Goal: Transaction & Acquisition: Obtain resource

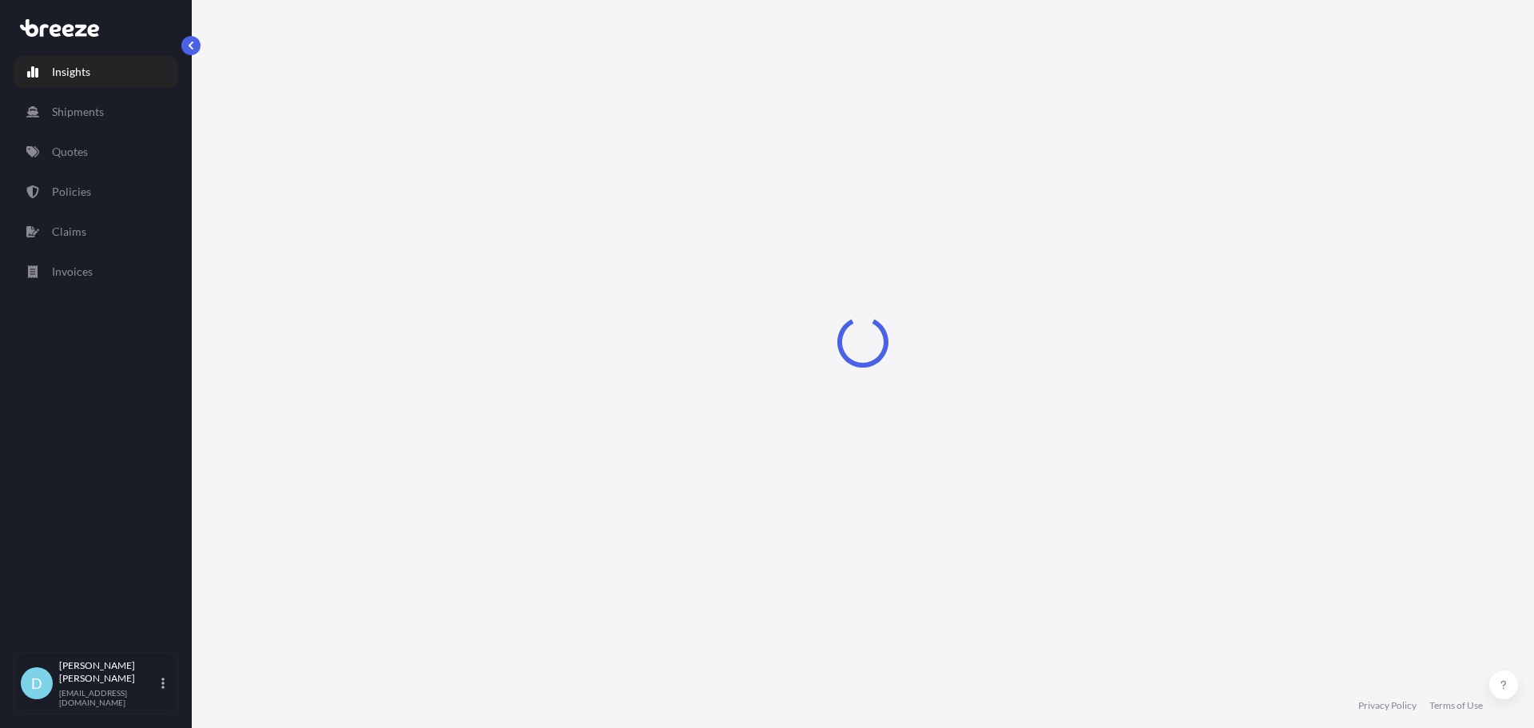
select select "2025"
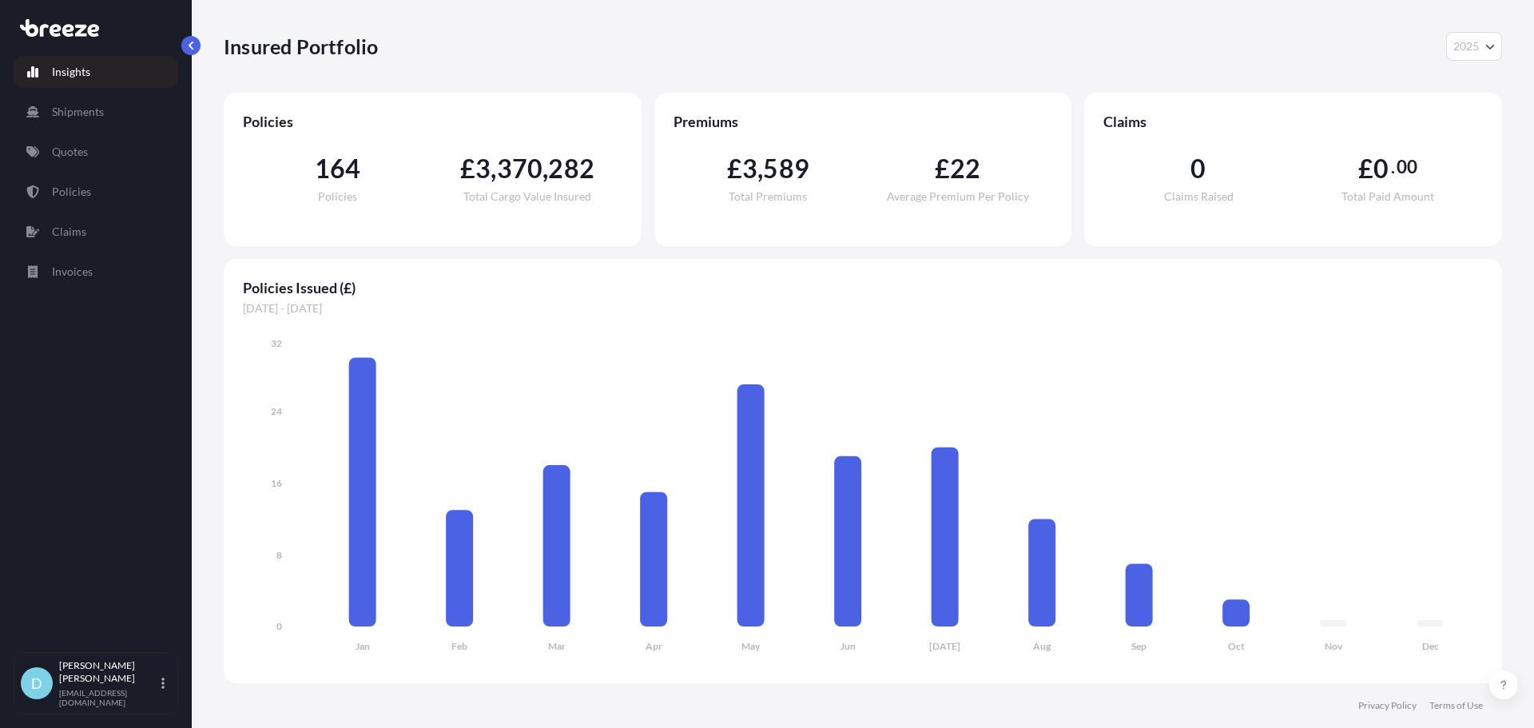
click at [116, 165] on link "Quotes" at bounding box center [96, 152] width 165 height 32
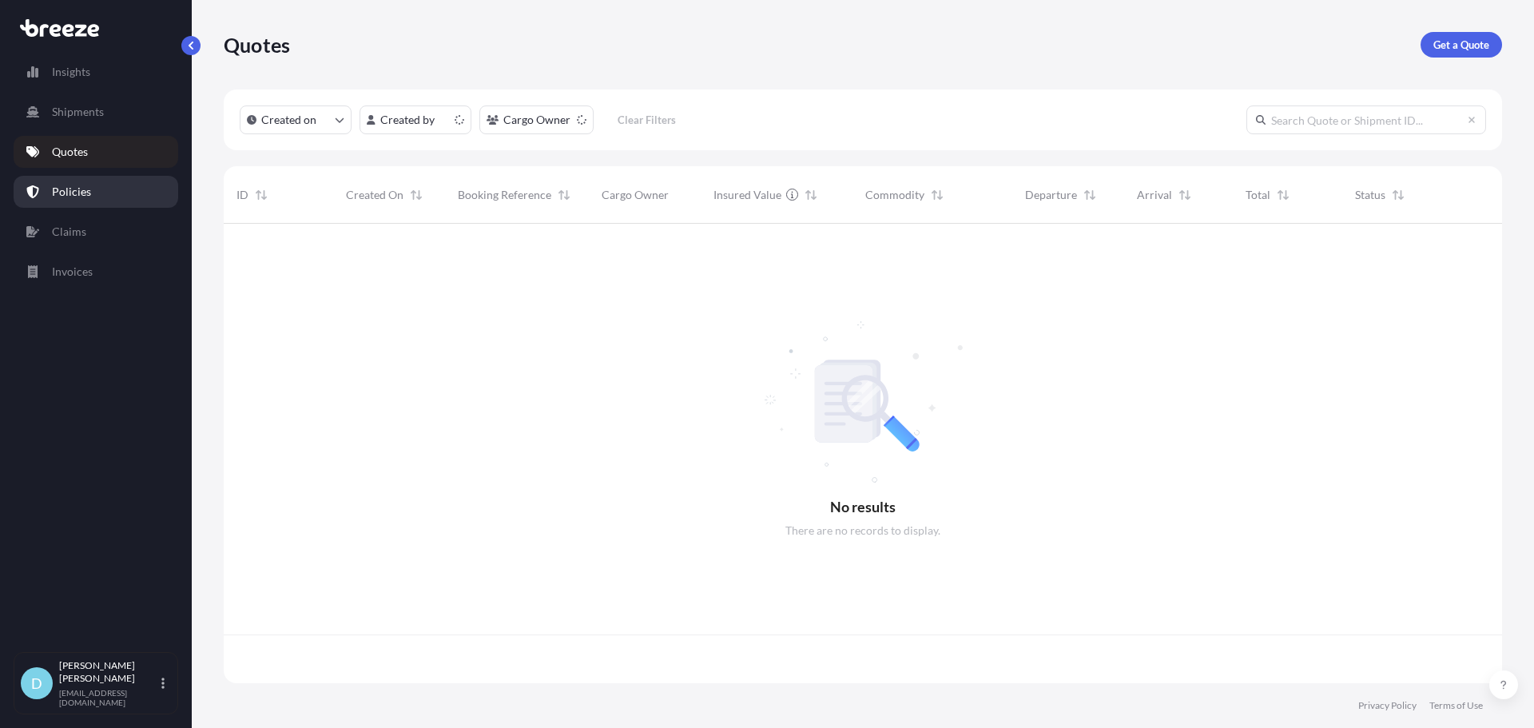
scroll to position [456, 1266]
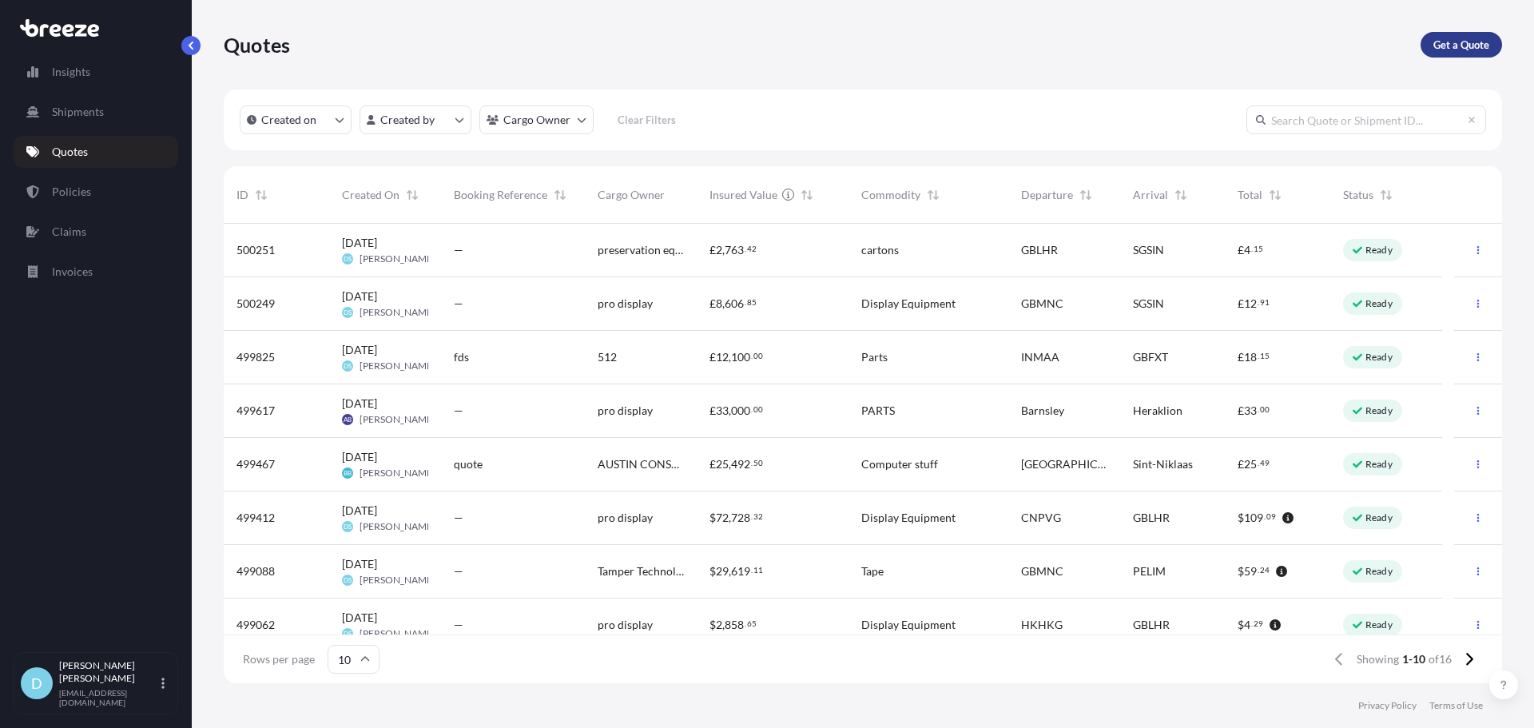
click at [1433, 50] on p "Get a Quote" at bounding box center [1461, 45] width 56 height 16
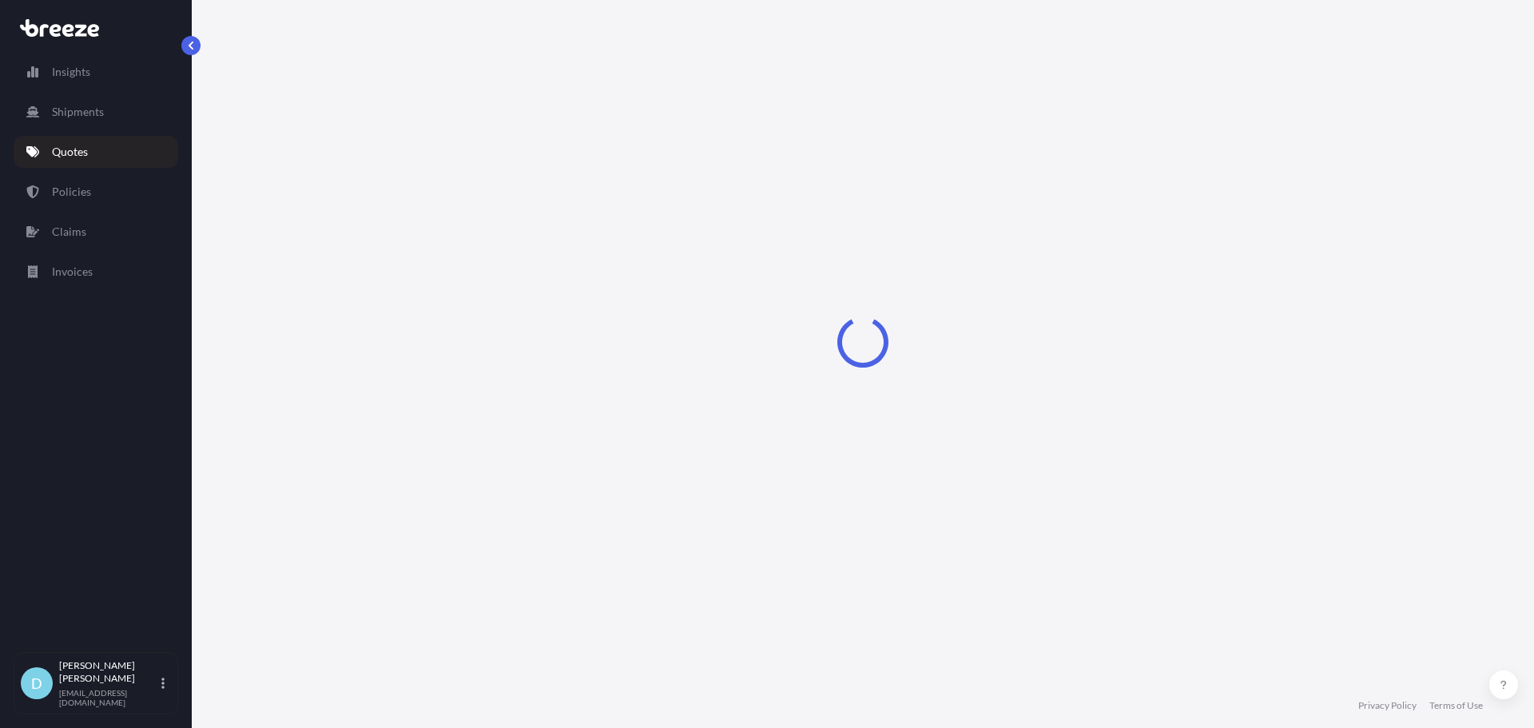
select select "Road"
select select "Sea"
select select "1"
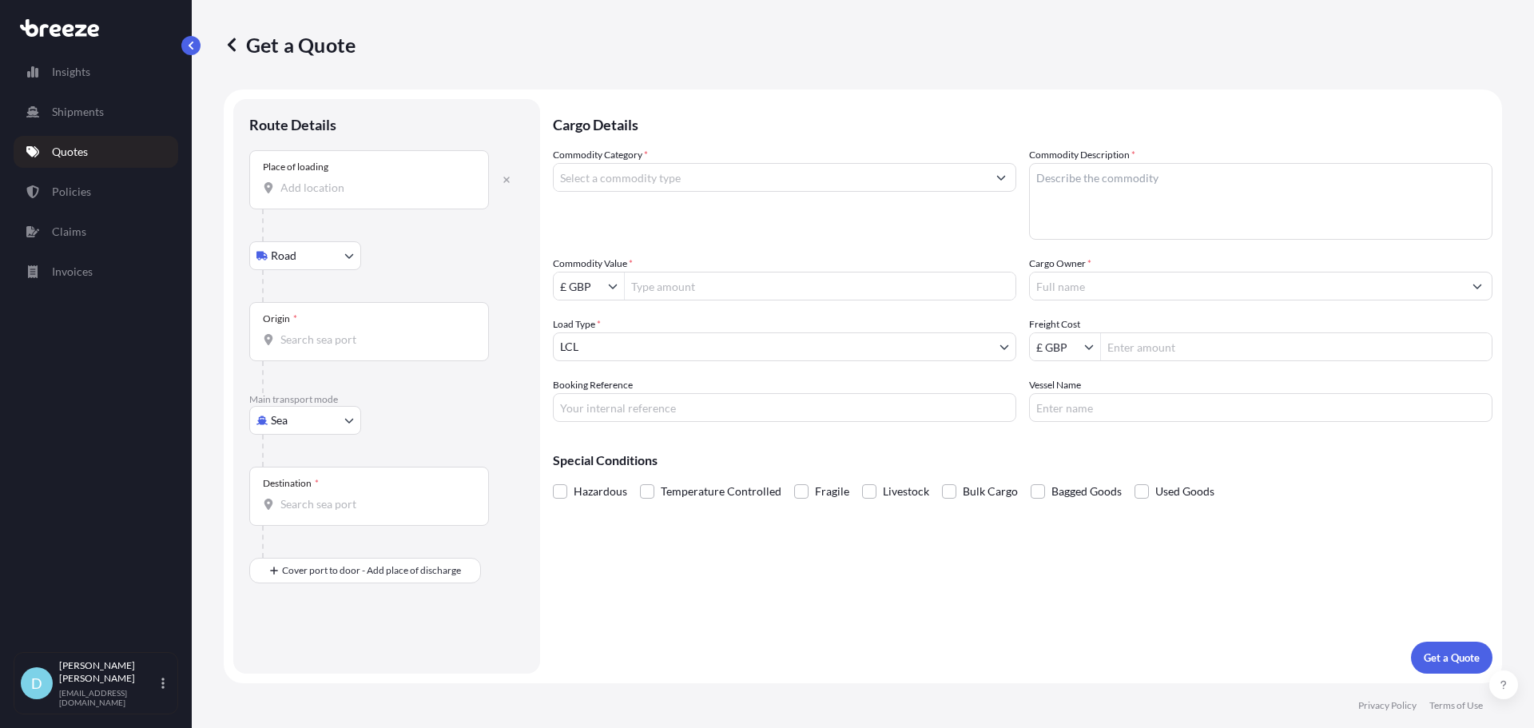
click at [343, 192] on input "Place of loading" at bounding box center [374, 188] width 188 height 16
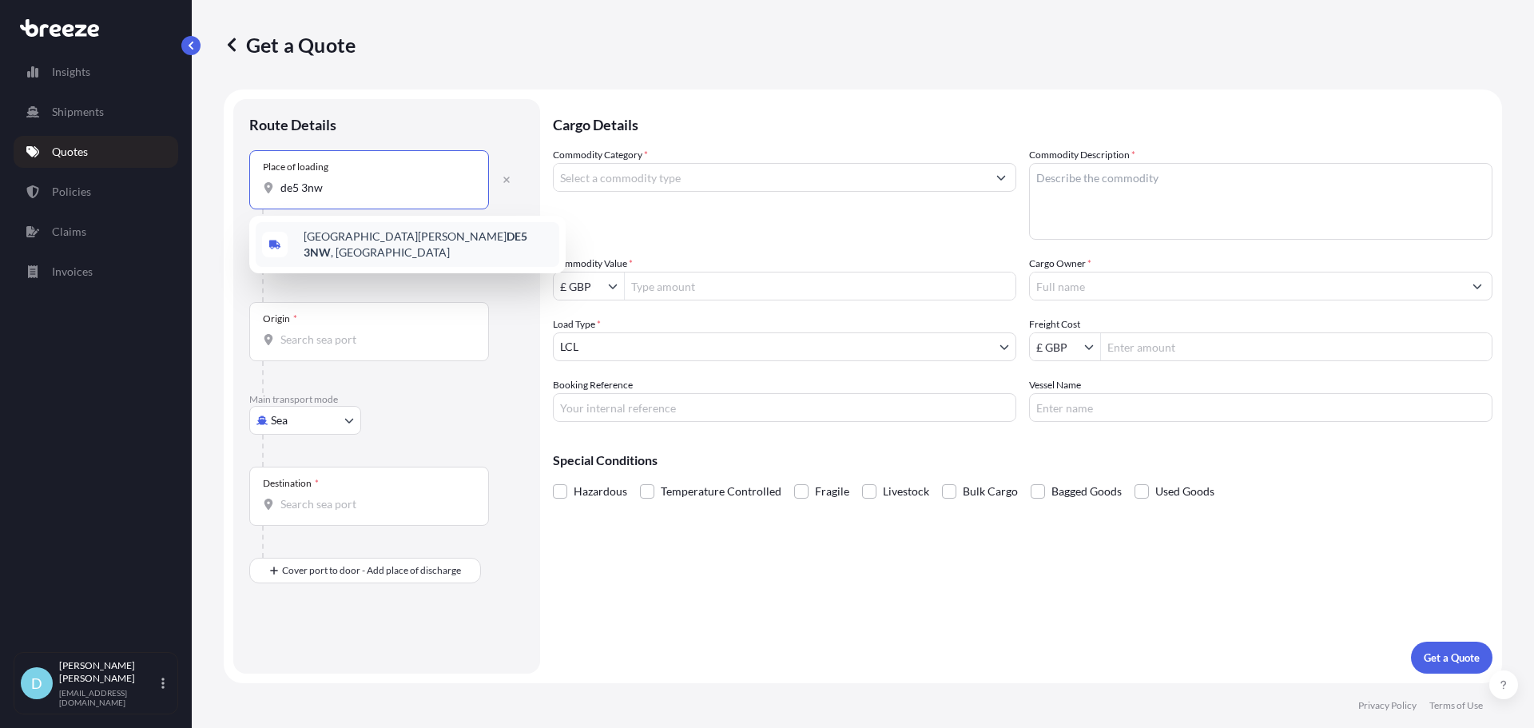
click at [351, 229] on div "[STREET_ADDRESS][PERSON_NAME]" at bounding box center [408, 244] width 304 height 45
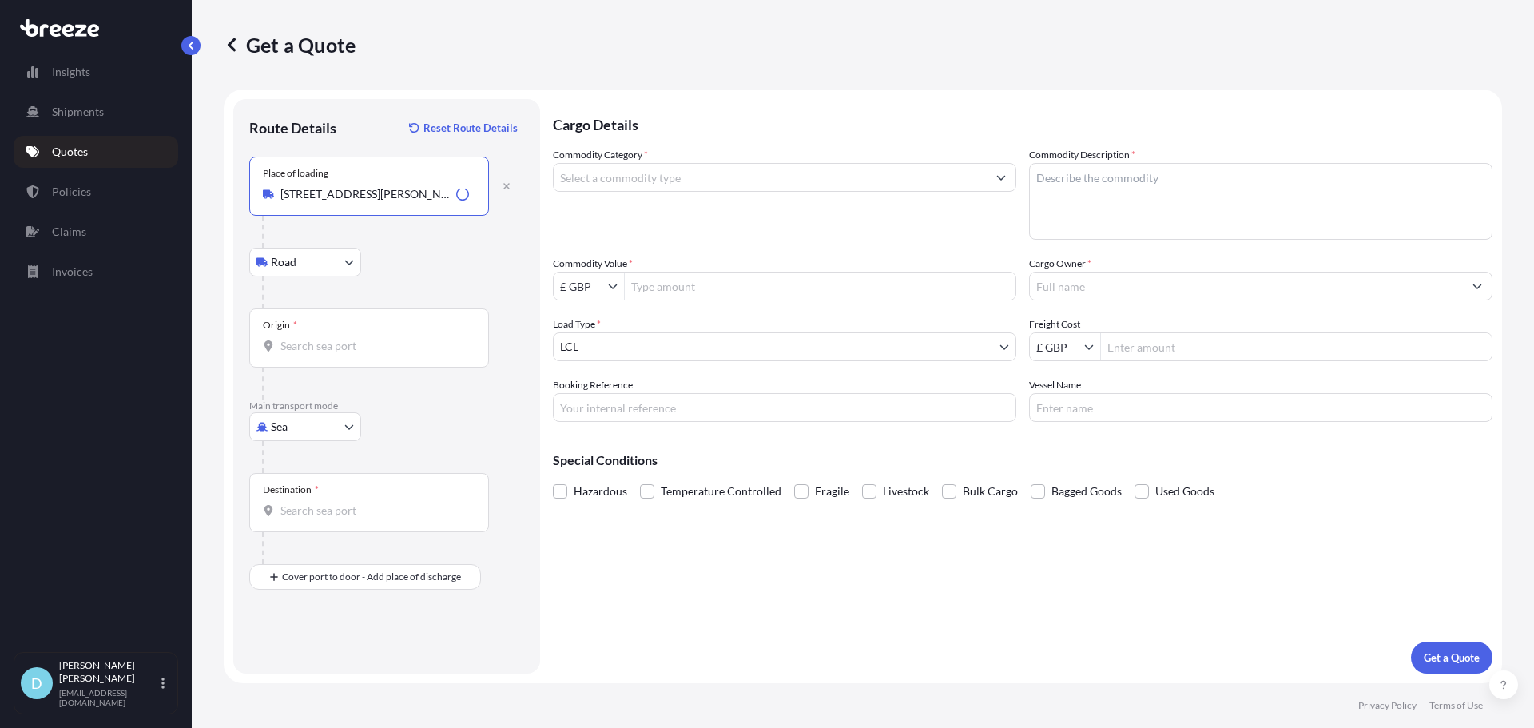
type input "[STREET_ADDRESS][PERSON_NAME]"
click at [355, 325] on div "Origin *" at bounding box center [369, 337] width 240 height 59
click at [355, 338] on input "Origin *" at bounding box center [374, 346] width 188 height 16
click at [310, 421] on div "Please type and select an option." at bounding box center [407, 398] width 316 height 48
click at [307, 435] on body "0 options available. 5 options available. 0 options available. 1 option availab…" at bounding box center [767, 364] width 1534 height 728
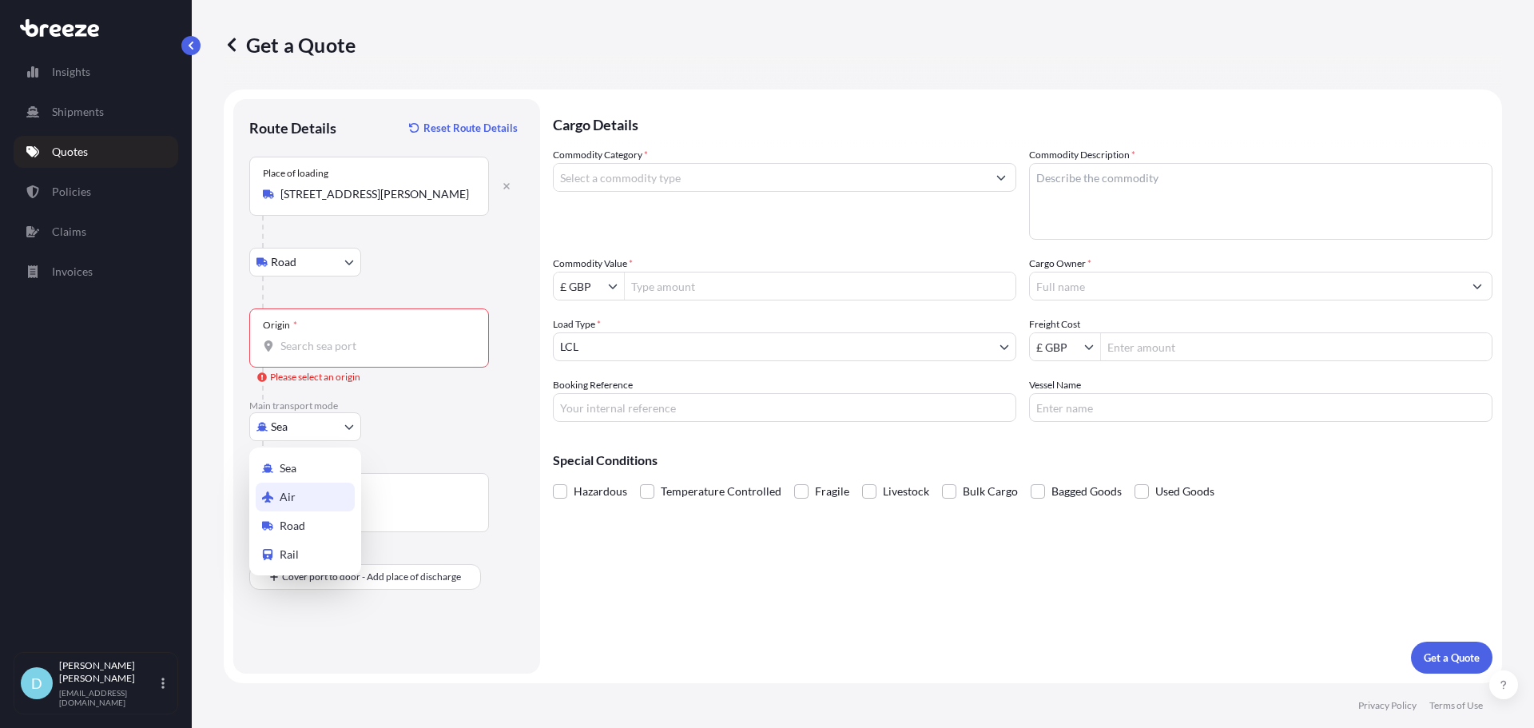
click at [304, 491] on div "Air" at bounding box center [305, 496] width 99 height 29
select select "Air"
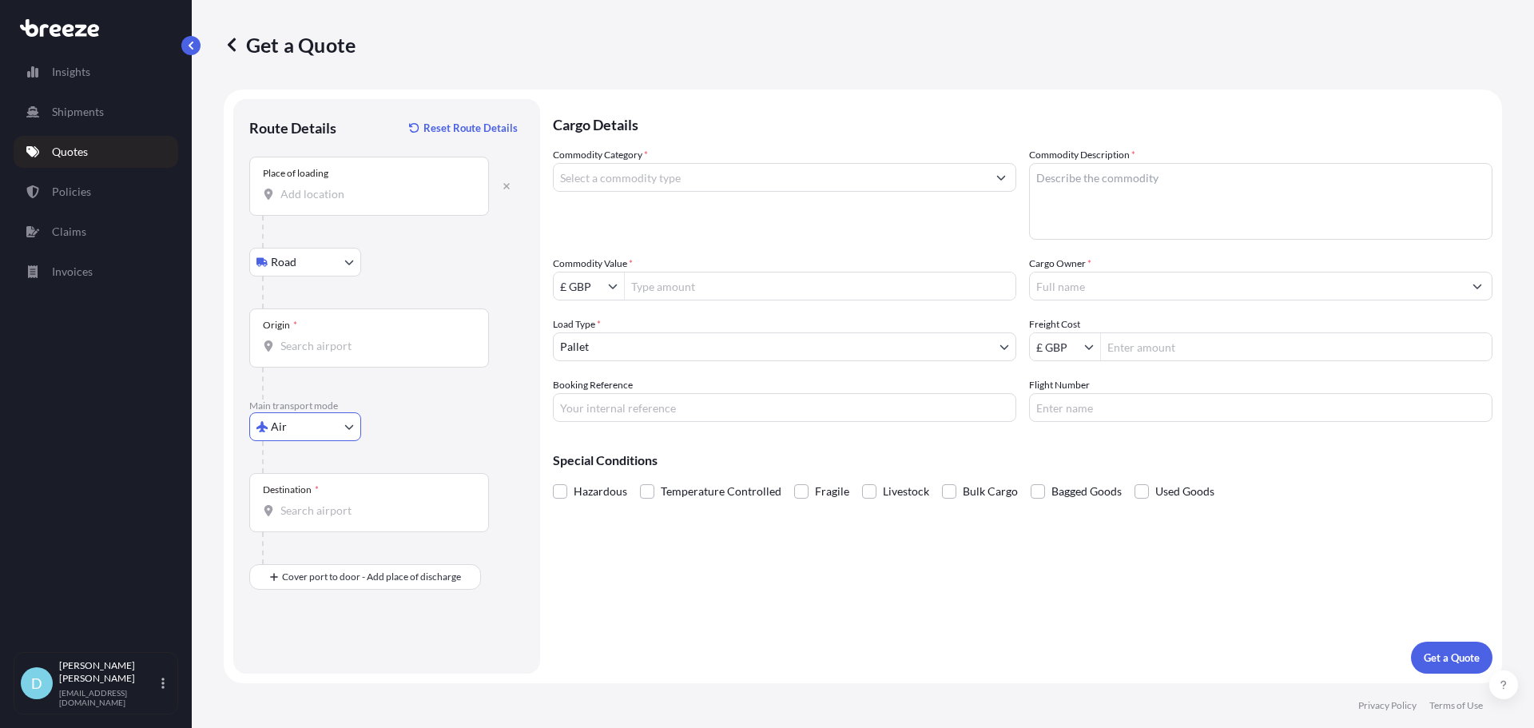
click at [331, 192] on input "Place of loading" at bounding box center [374, 194] width 188 height 16
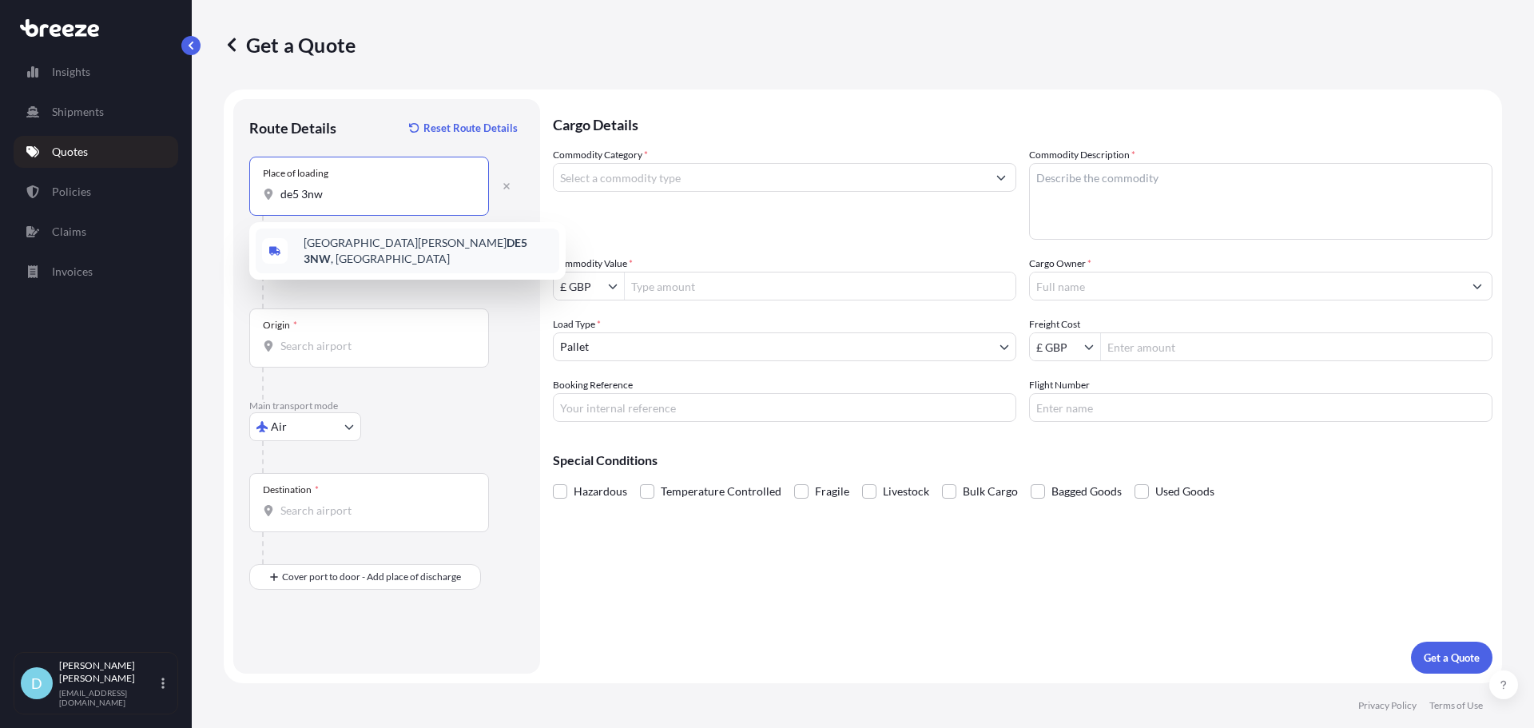
click at [323, 245] on span "[STREET_ADDRESS][PERSON_NAME]" at bounding box center [428, 251] width 249 height 32
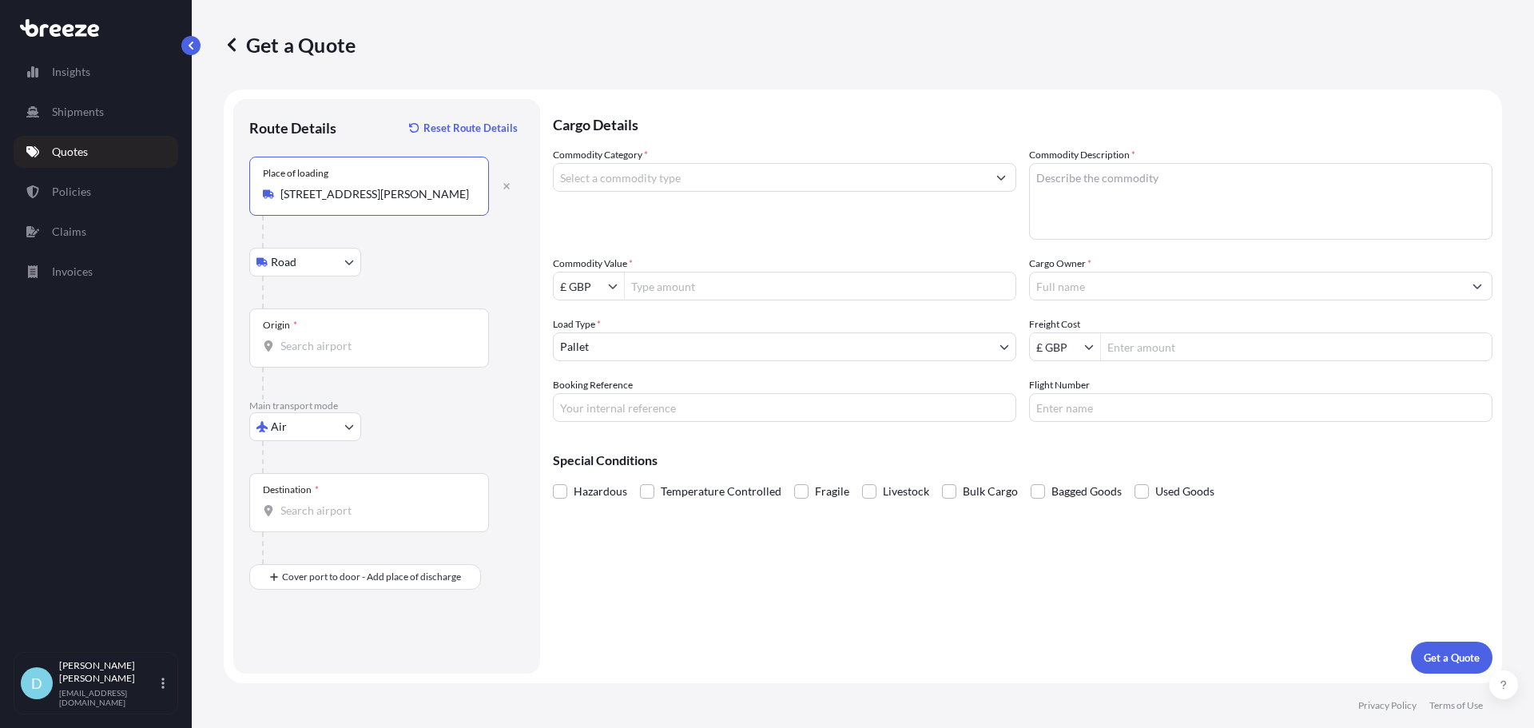
type input "[STREET_ADDRESS][PERSON_NAME]"
click at [363, 345] on input "Origin *" at bounding box center [374, 346] width 188 height 16
type input "GBLHR - Heathrow Apt/[GEOGRAPHIC_DATA], [GEOGRAPHIC_DATA]"
click at [328, 513] on input "Destination *" at bounding box center [374, 510] width 188 height 16
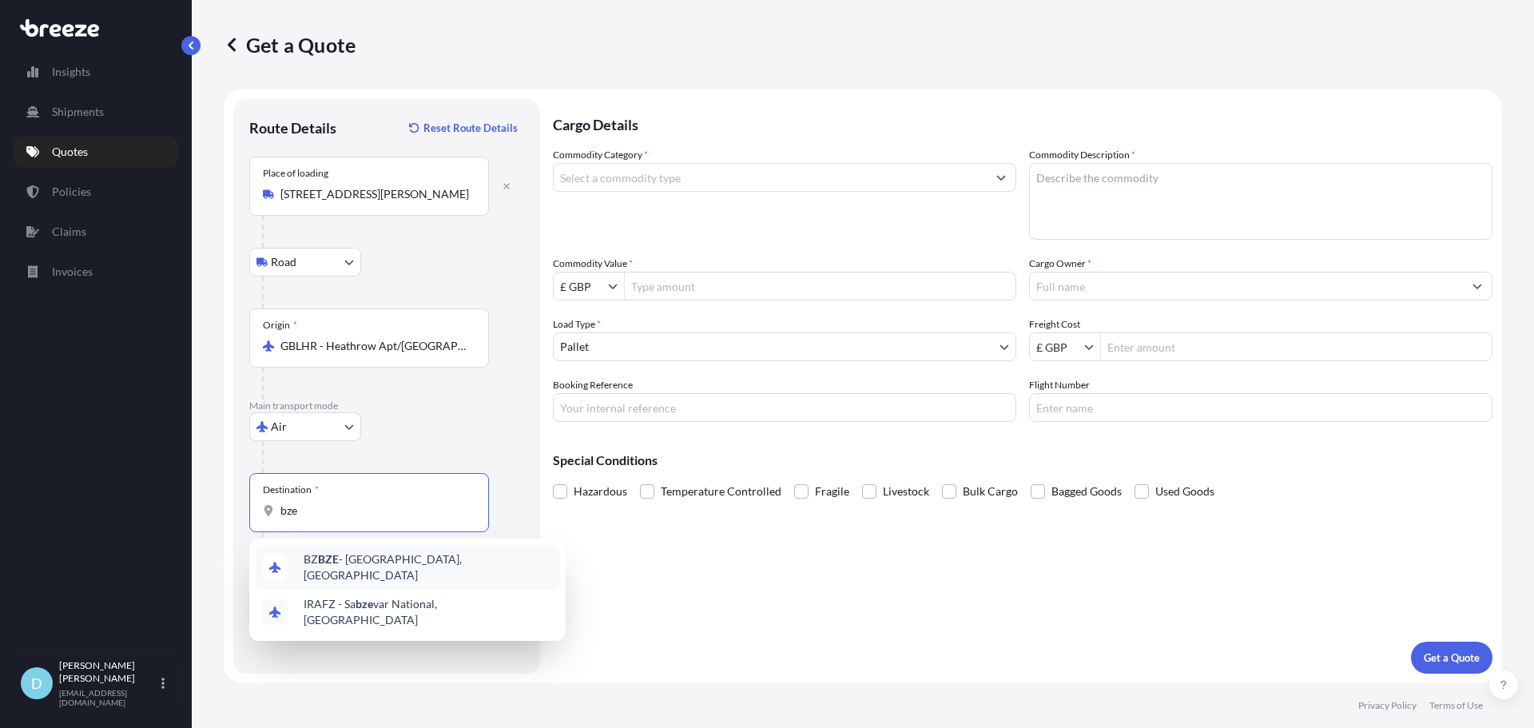
click at [345, 550] on div "BZ BZE - [GEOGRAPHIC_DATA], [GEOGRAPHIC_DATA]" at bounding box center [408, 567] width 304 height 45
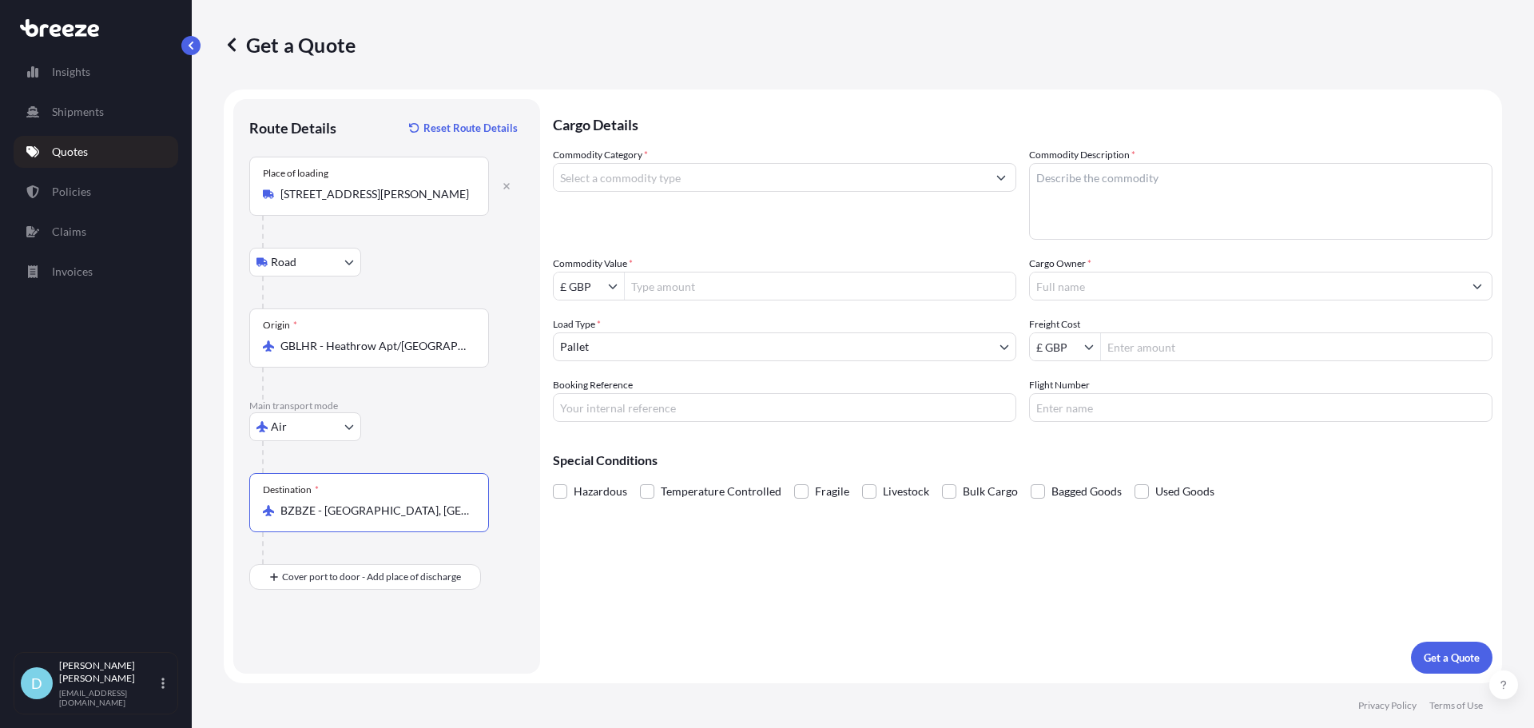
type input "BZBZE - [GEOGRAPHIC_DATA], [GEOGRAPHIC_DATA]"
click at [676, 200] on div "Commodity Category *" at bounding box center [784, 193] width 463 height 93
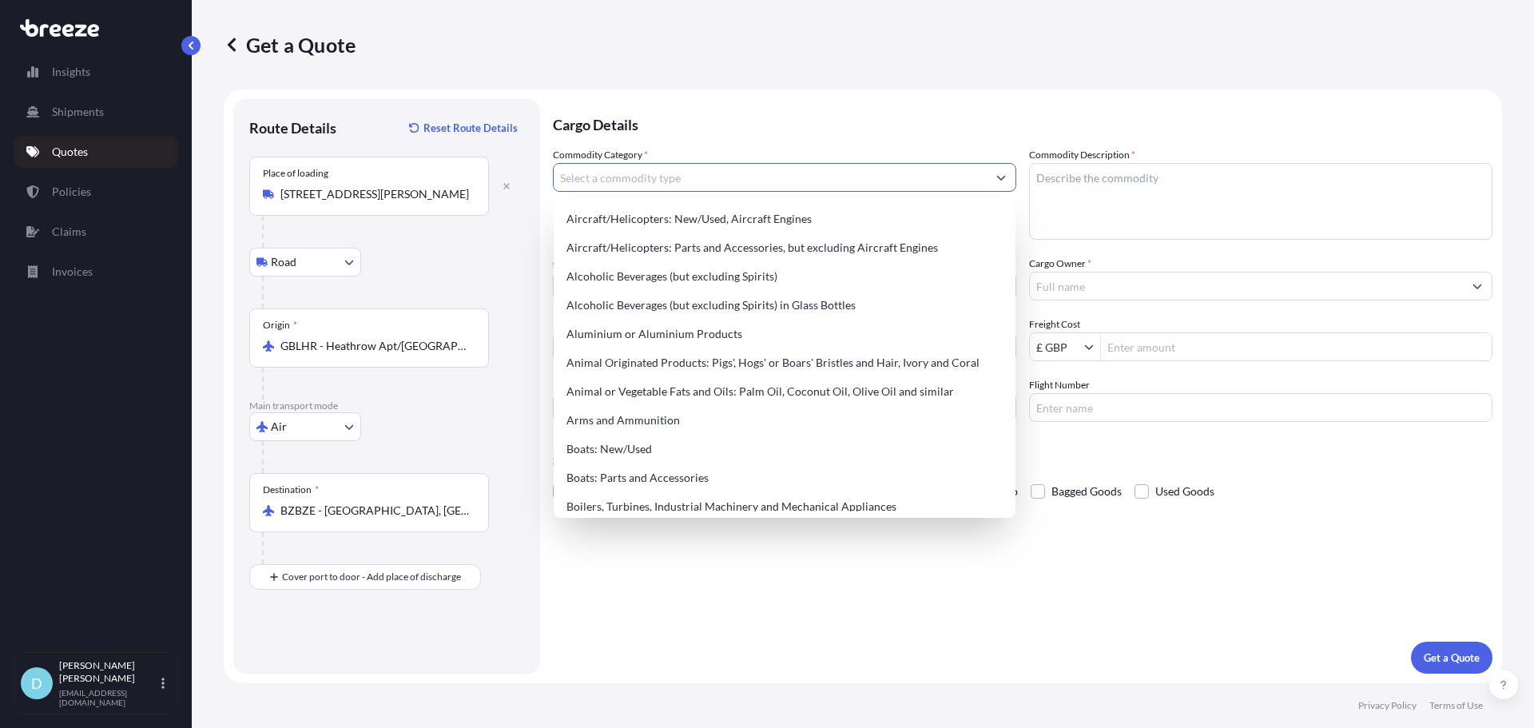
click at [678, 188] on input "Commodity Category *" at bounding box center [770, 177] width 433 height 29
click at [694, 182] on input "Commodity Category *" at bounding box center [770, 177] width 433 height 29
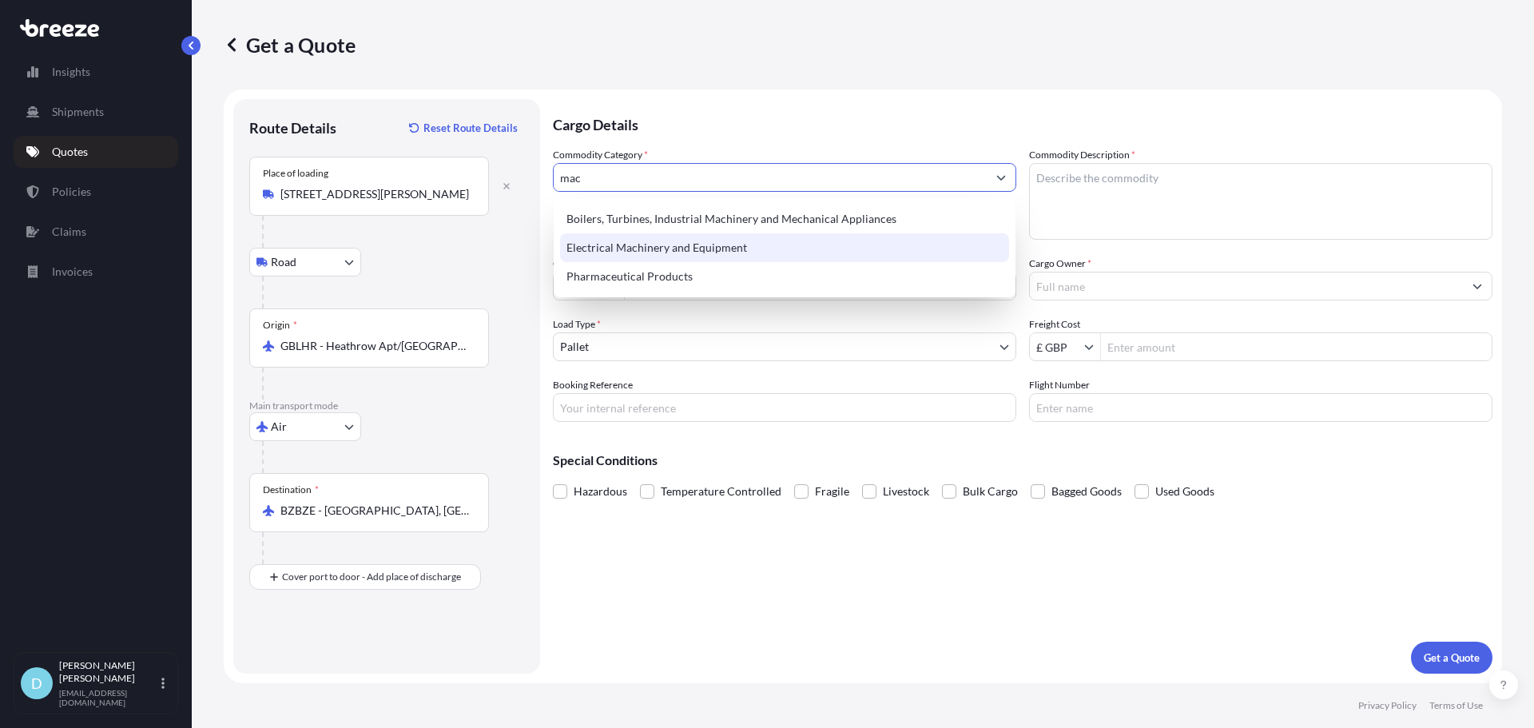
click at [772, 251] on div "Electrical Machinery and Equipment" at bounding box center [784, 247] width 449 height 29
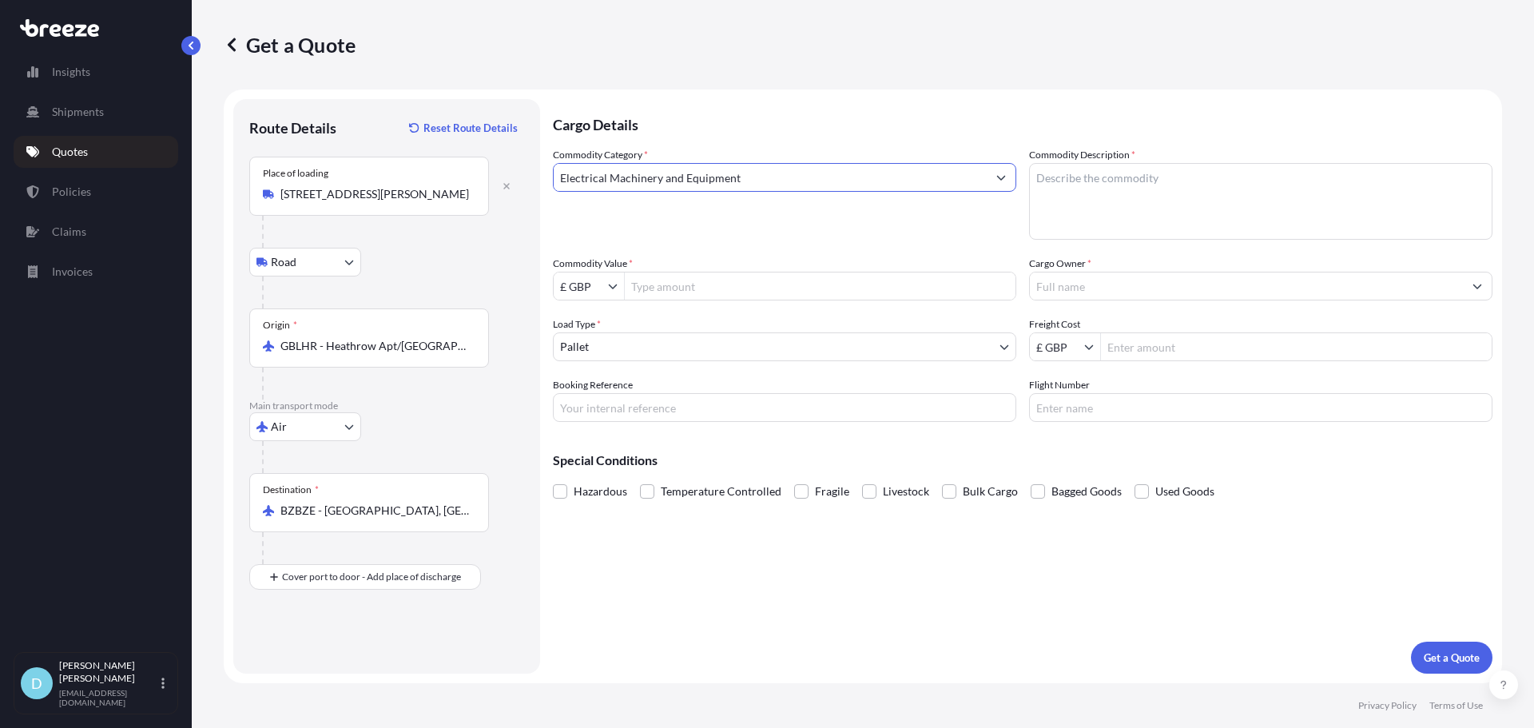
type input "Electrical Machinery and Equipment"
click at [1093, 177] on textarea "Commodity Description *" at bounding box center [1260, 201] width 463 height 77
type textarea "equipment"
click at [821, 276] on input "Commodity Value *" at bounding box center [820, 286] width 391 height 29
type input "4,112"
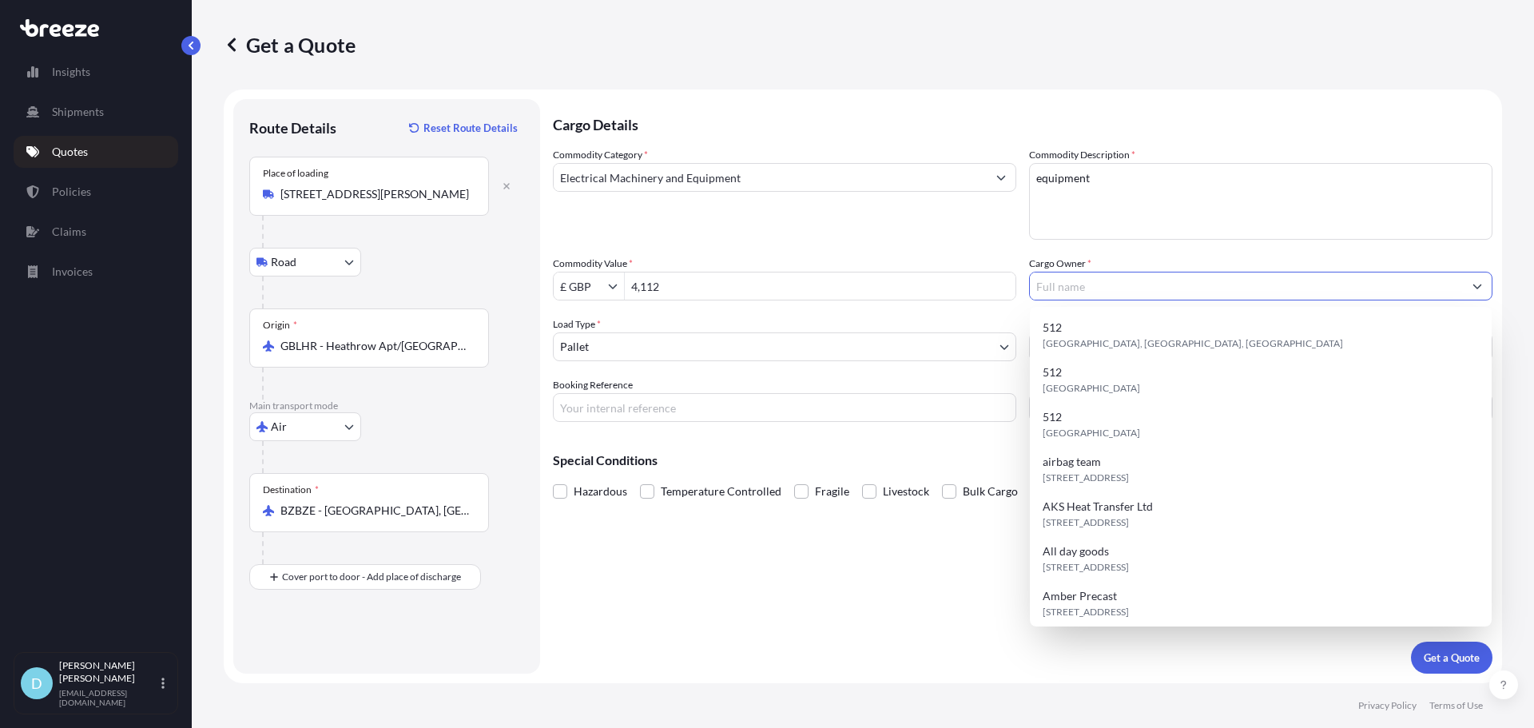
click at [1103, 289] on input "Cargo Owner *" at bounding box center [1246, 286] width 433 height 29
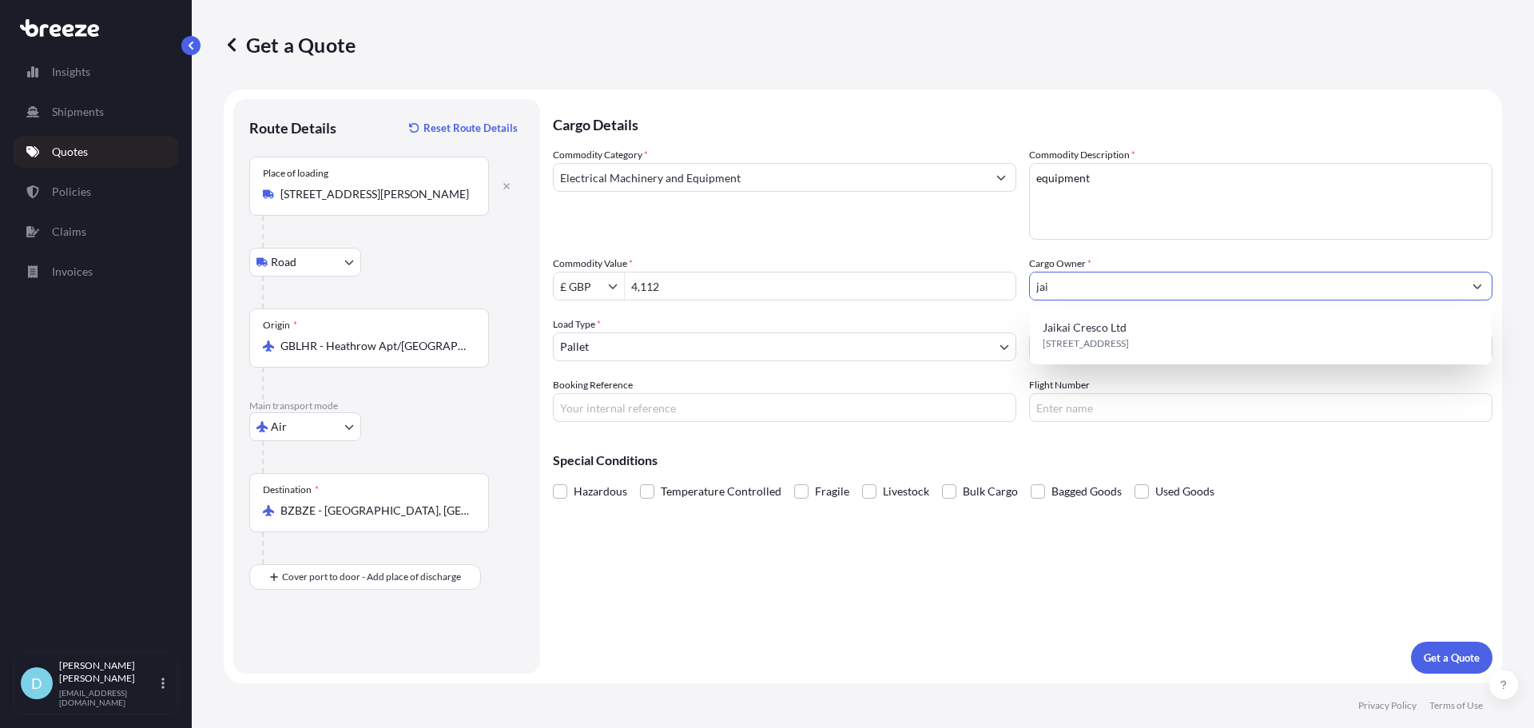
click at [1099, 324] on span "Jaikai Cresco Ltd" at bounding box center [1084, 327] width 84 height 16
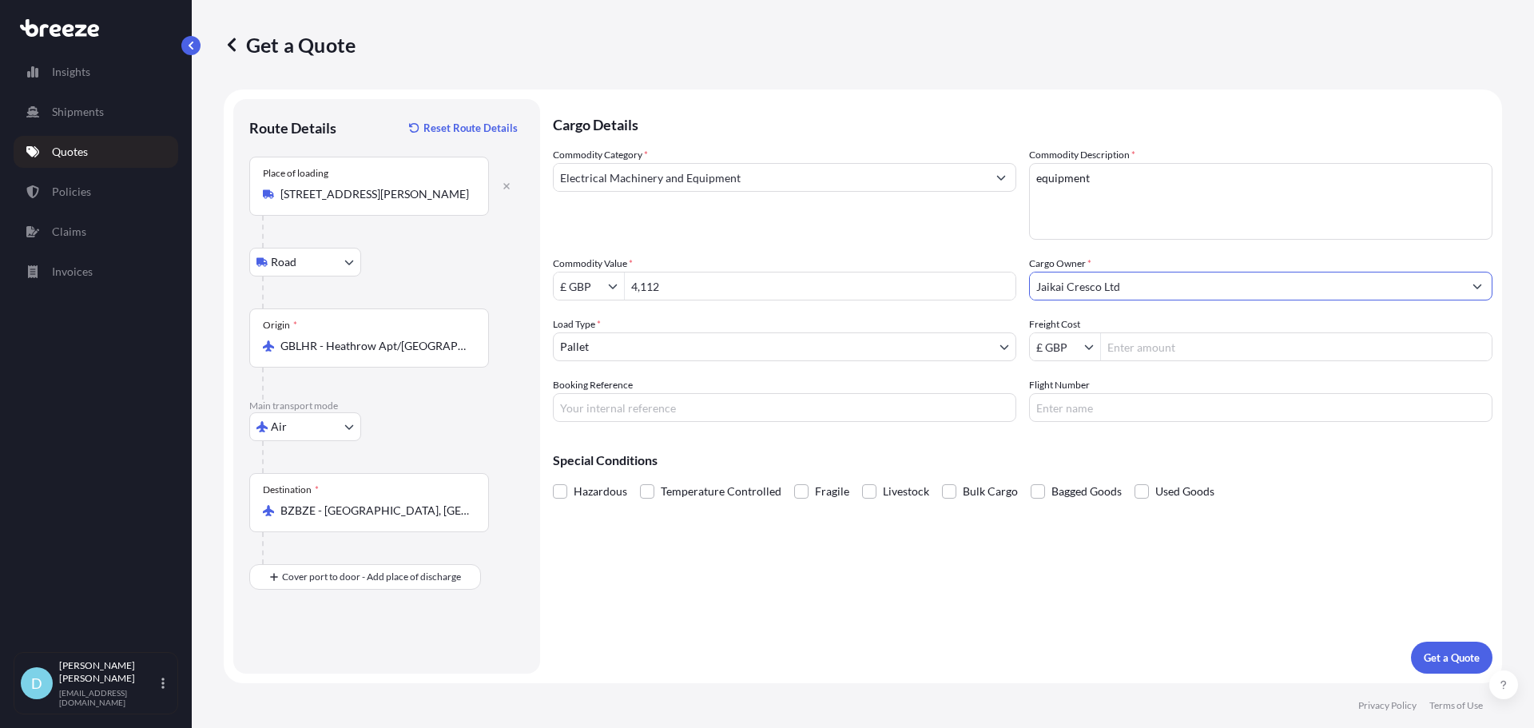
type input "Jaikai Cresco Ltd"
click at [1133, 336] on input "Freight Cost" at bounding box center [1296, 346] width 391 height 29
type input "207.37"
click at [1427, 642] on button "Get a Quote" at bounding box center [1451, 657] width 81 height 32
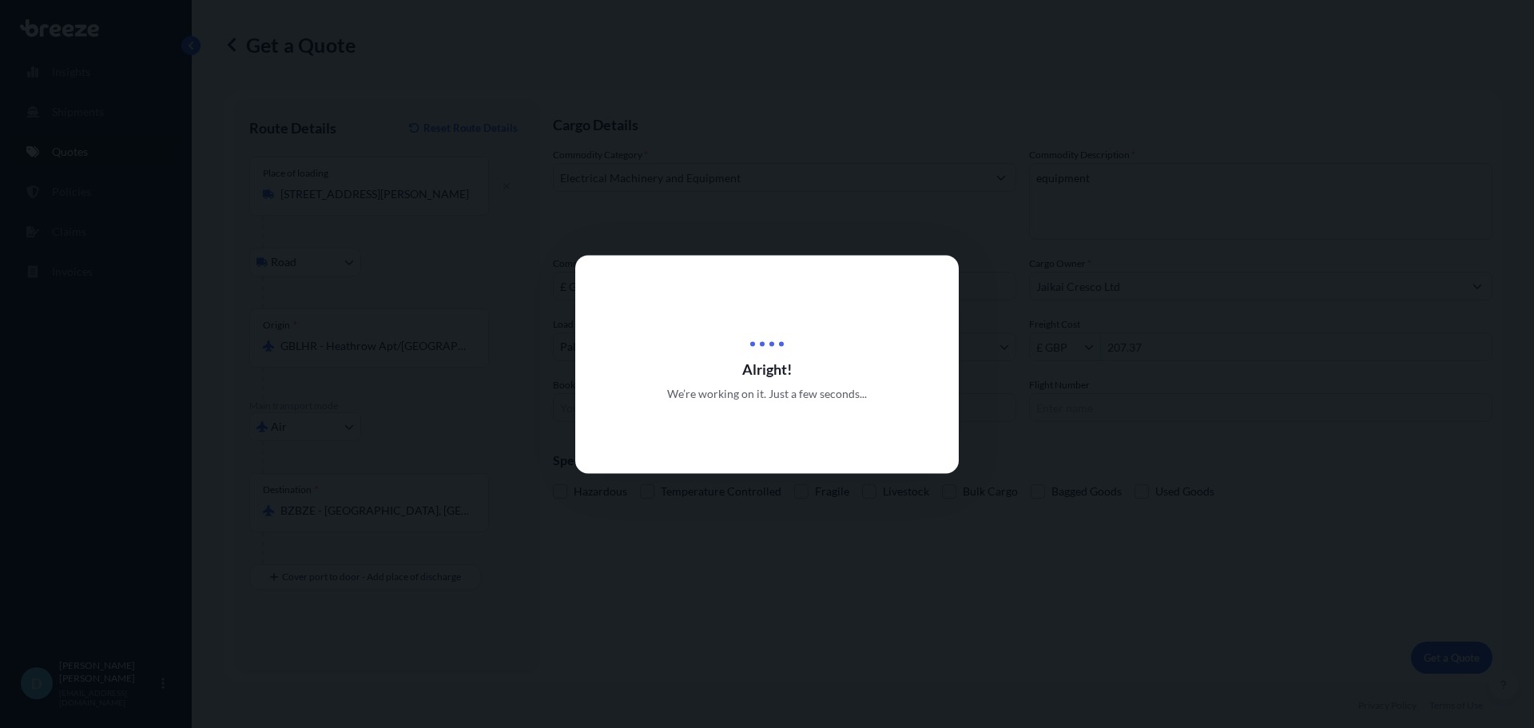
select select "Road"
select select "Air"
select select "1"
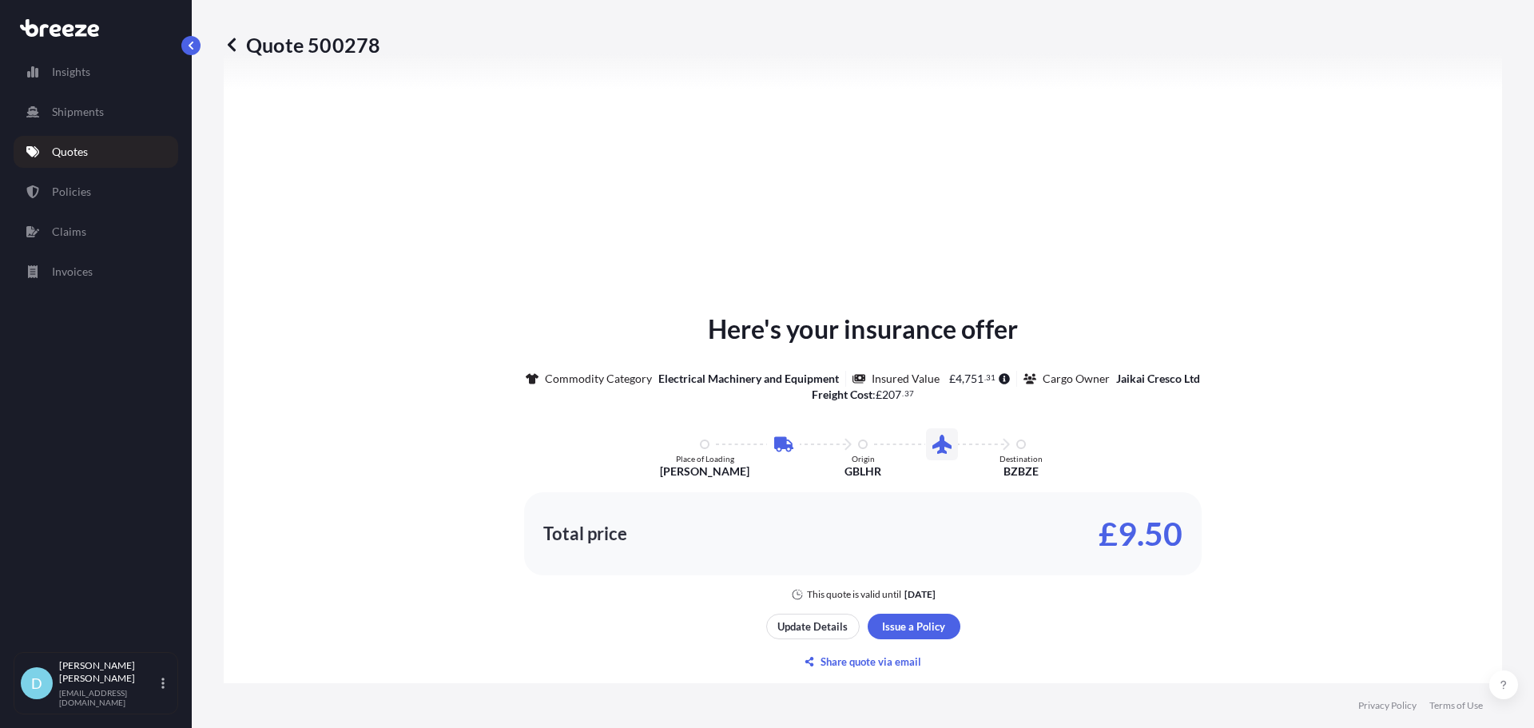
scroll to position [625, 0]
